Goal: Task Accomplishment & Management: Use online tool/utility

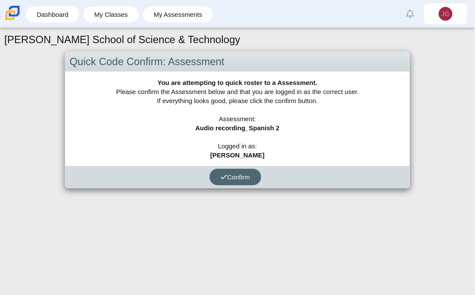
click at [240, 177] on span "Confirm" at bounding box center [234, 176] width 29 height 7
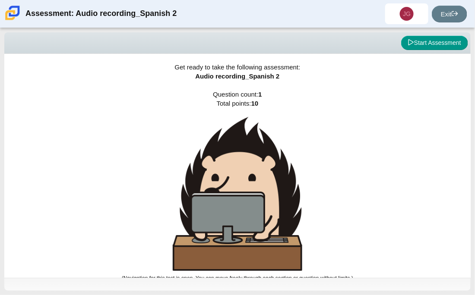
scroll to position [5, 0]
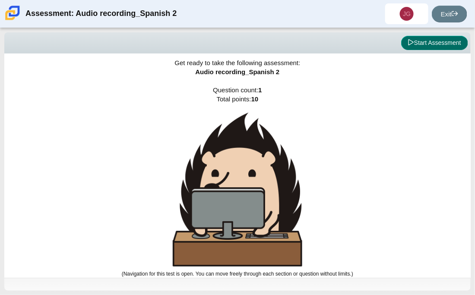
click at [423, 44] on button "Start Assessment" at bounding box center [434, 43] width 67 height 15
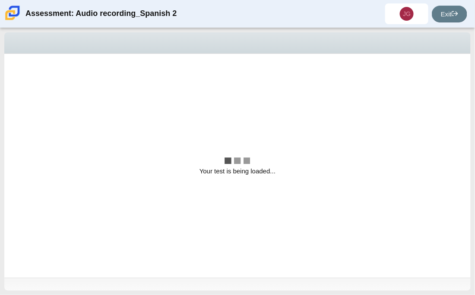
scroll to position [0, 0]
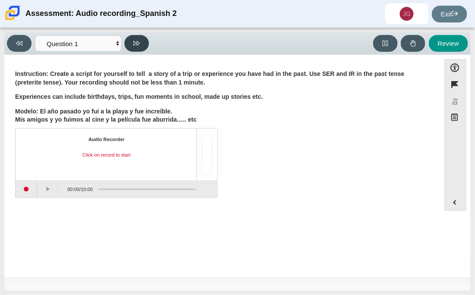
click at [145, 38] on button at bounding box center [136, 43] width 25 height 17
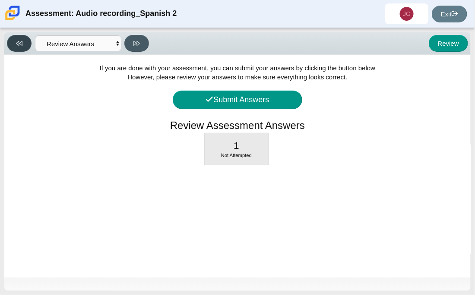
click at [13, 48] on button at bounding box center [19, 43] width 25 height 17
select select "629d6dd1-9675-4bc8-a65d-04cc20bcab32"
